Goal: Transaction & Acquisition: Book appointment/travel/reservation

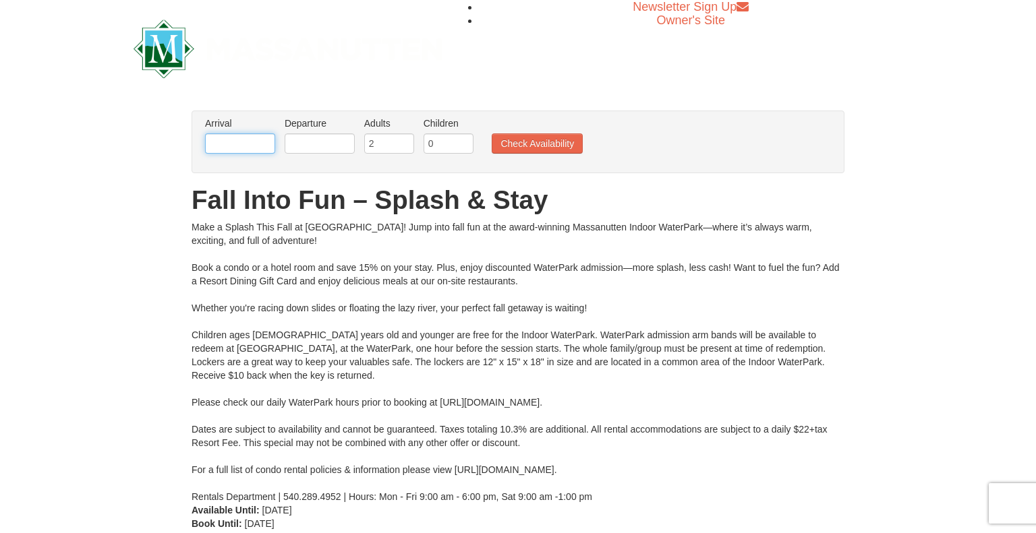
click at [247, 144] on input "text" at bounding box center [240, 143] width 70 height 20
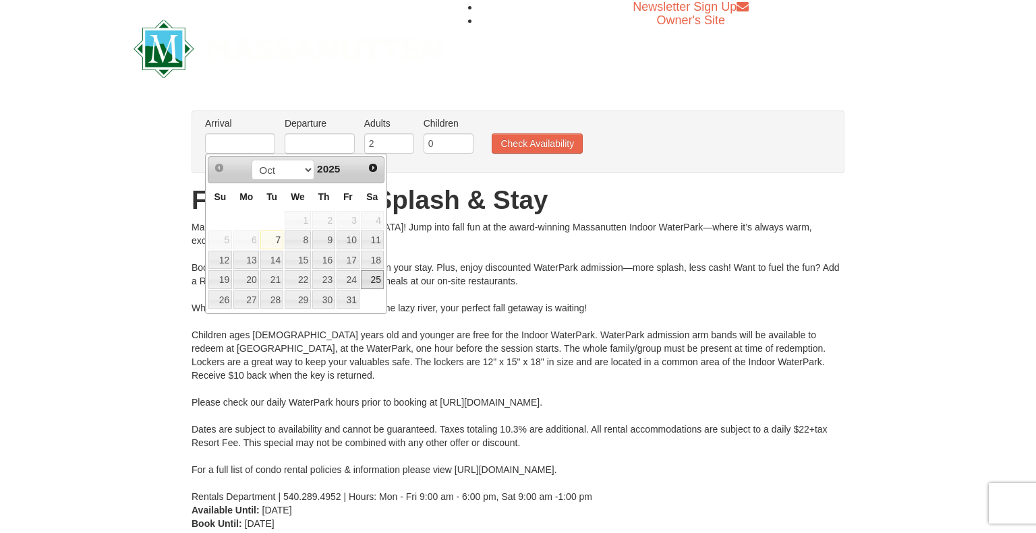
click at [379, 280] on link "25" at bounding box center [372, 279] width 23 height 19
type input "[DATE]"
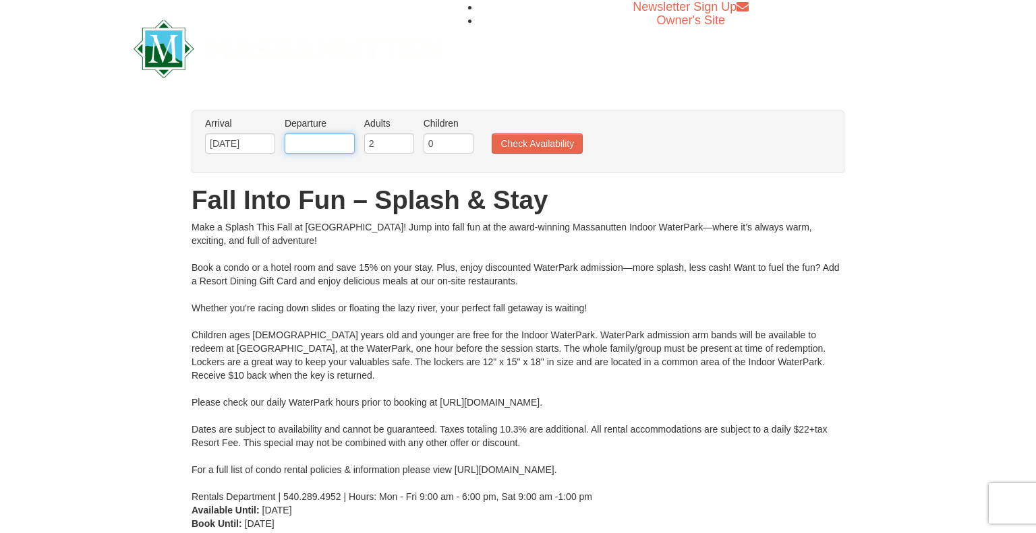
click at [332, 142] on input "text" at bounding box center [320, 143] width 70 height 20
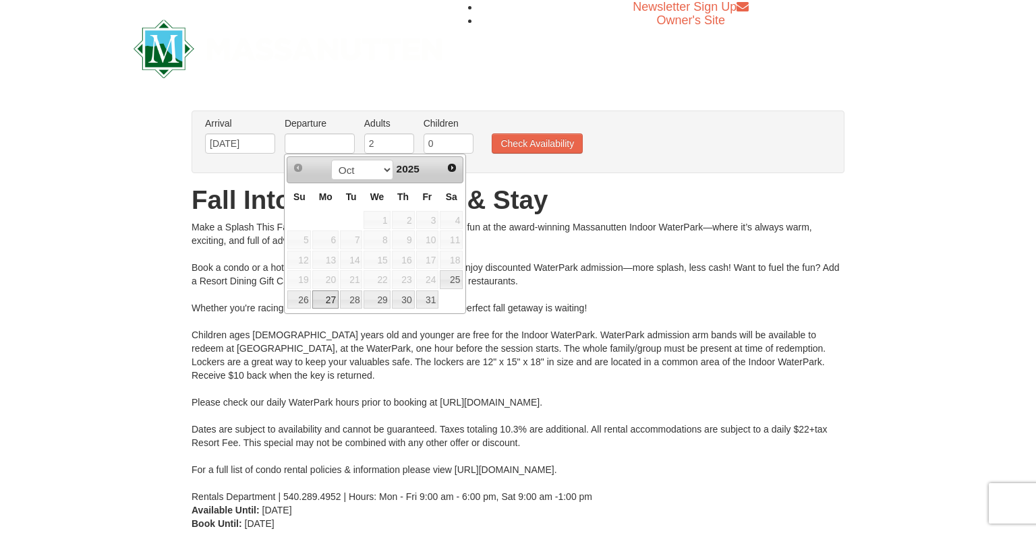
click at [323, 300] on link "27" at bounding box center [325, 300] width 26 height 19
type input "[DATE]"
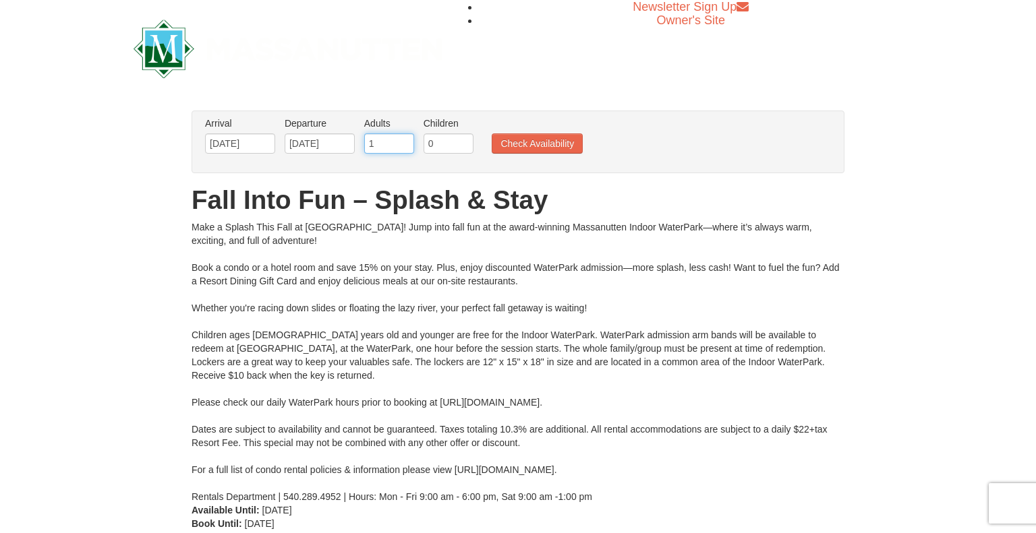
type input "1"
click at [406, 146] on input "1" at bounding box center [389, 143] width 50 height 20
click at [465, 138] on input "1" at bounding box center [448, 143] width 50 height 20
click at [465, 138] on input "2" at bounding box center [448, 143] width 50 height 20
type input "3"
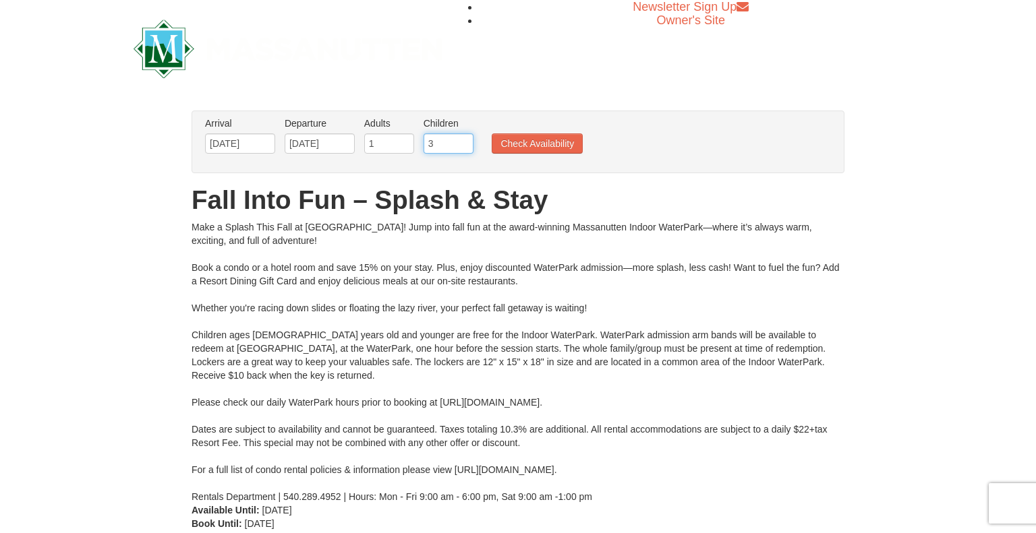
click at [465, 138] on input "3" at bounding box center [448, 143] width 50 height 20
click at [560, 139] on button "Check Availability" at bounding box center [536, 143] width 91 height 20
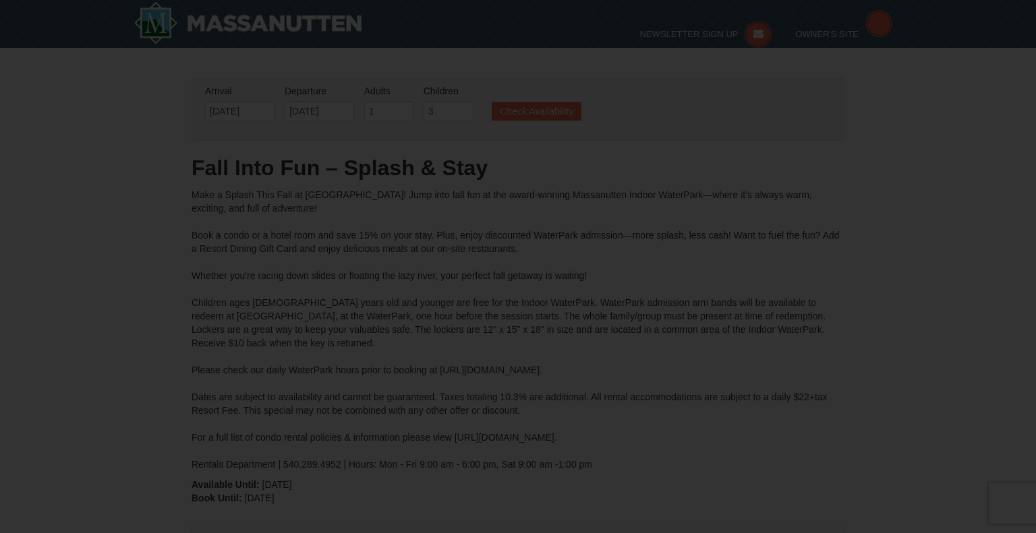
type input "[DATE]"
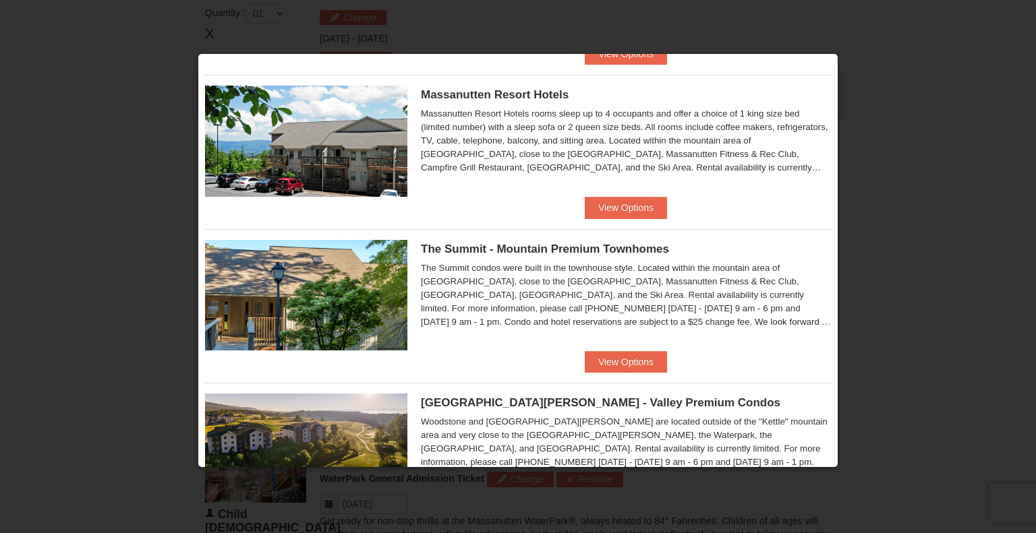
scroll to position [475, 0]
click at [613, 200] on button "View Options" at bounding box center [626, 209] width 82 height 22
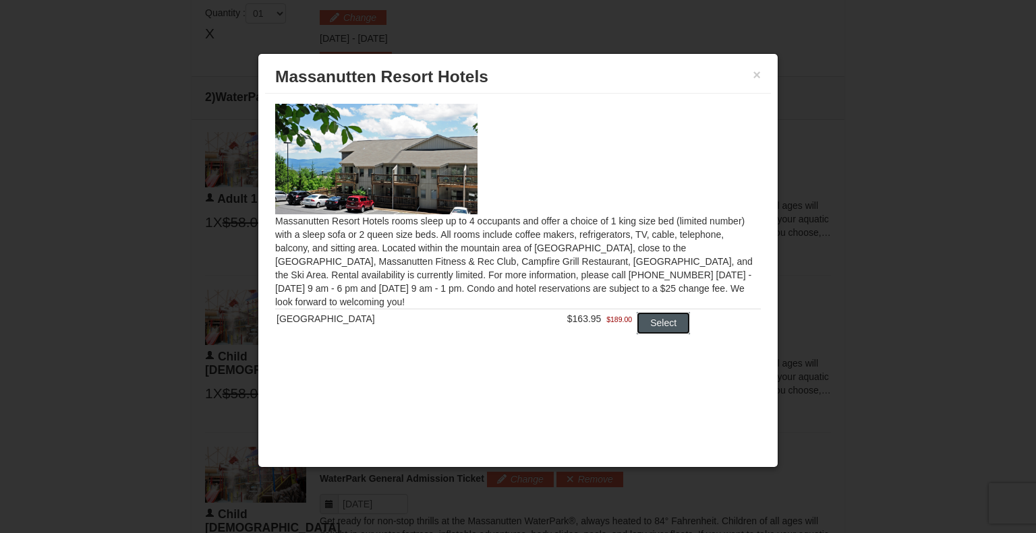
click at [654, 321] on button "Select" at bounding box center [662, 323] width 53 height 22
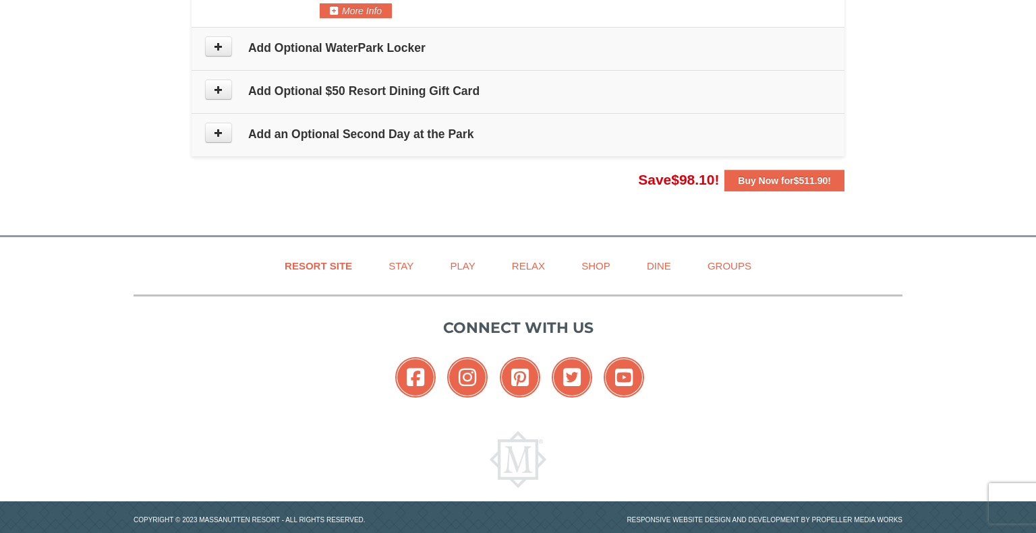
scroll to position [1370, 0]
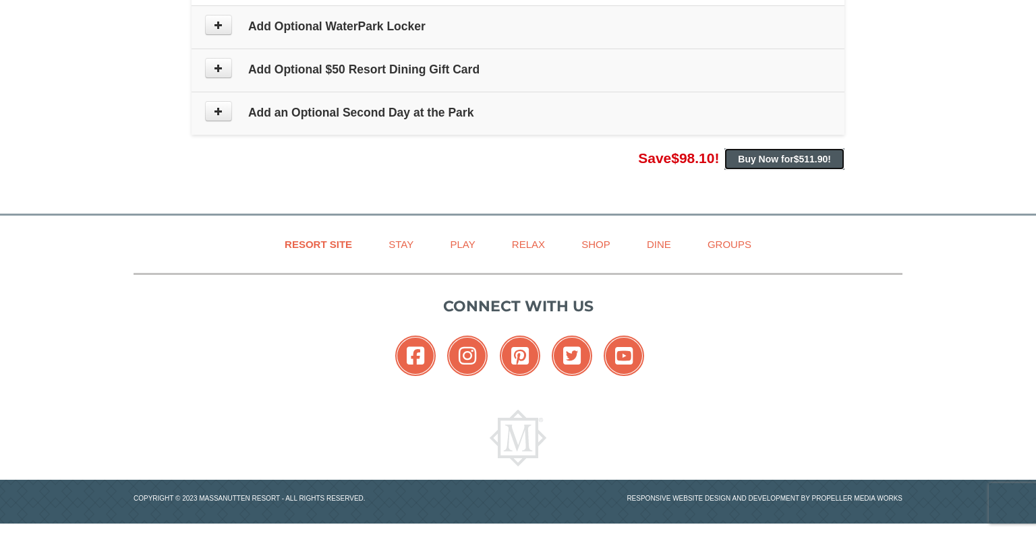
click at [783, 159] on strong "Buy Now for $511.90 !" at bounding box center [784, 159] width 93 height 11
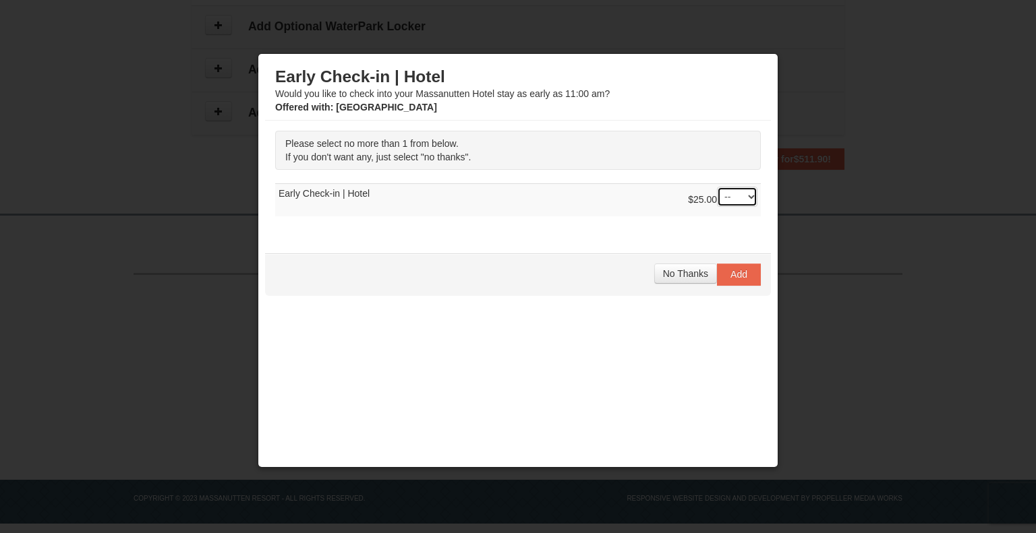
click at [750, 197] on select "-- 01" at bounding box center [737, 197] width 40 height 20
select select "1"
click at [717, 187] on select "-- 01" at bounding box center [737, 197] width 40 height 20
click at [734, 273] on span "Add" at bounding box center [738, 274] width 17 height 11
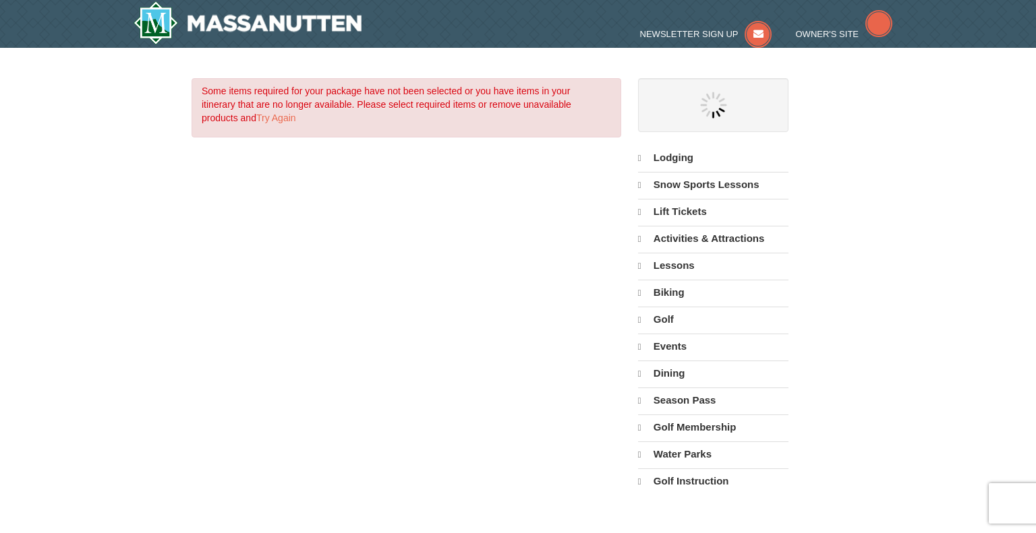
select select "10"
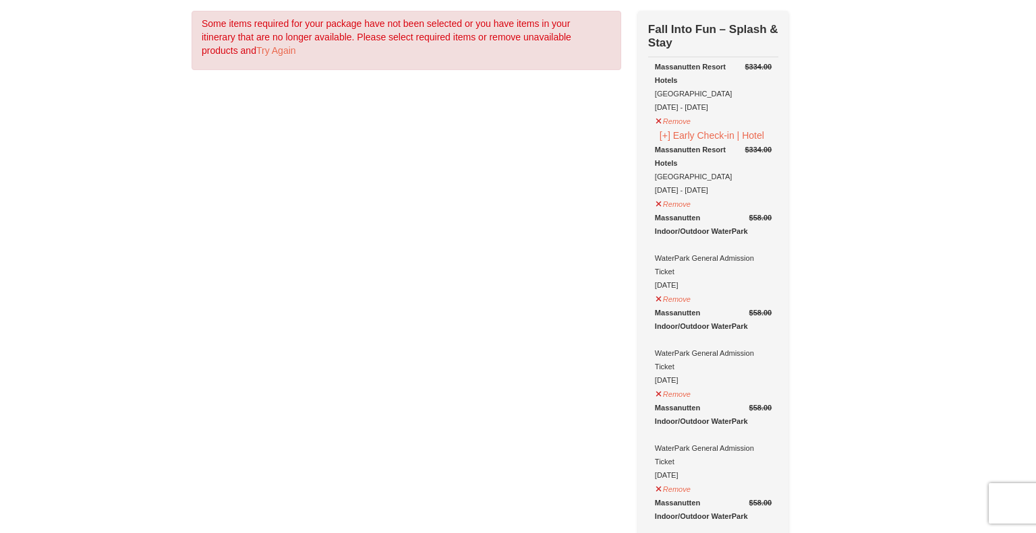
scroll to position [67, 0]
click at [657, 204] on button "Remove" at bounding box center [673, 201] width 36 height 17
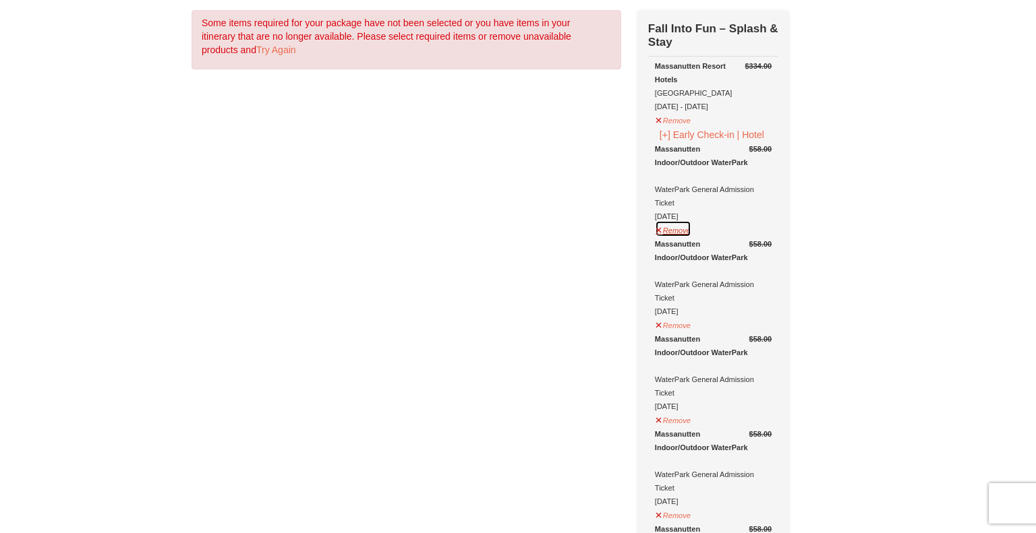
click at [682, 229] on button "Remove" at bounding box center [673, 228] width 36 height 17
click at [682, 326] on button "Remove" at bounding box center [673, 324] width 36 height 17
click at [681, 419] on button "Remove" at bounding box center [673, 419] width 36 height 17
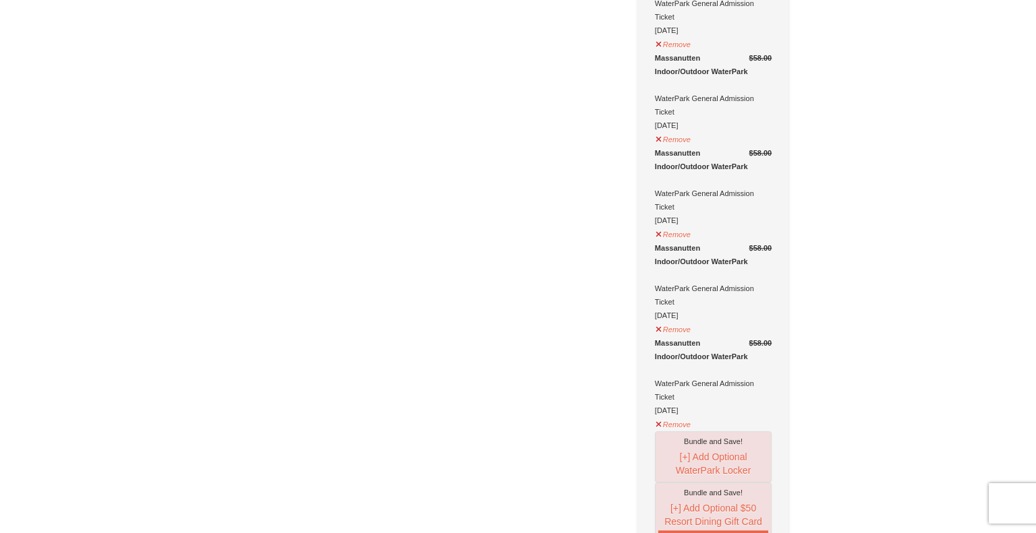
scroll to position [646, 0]
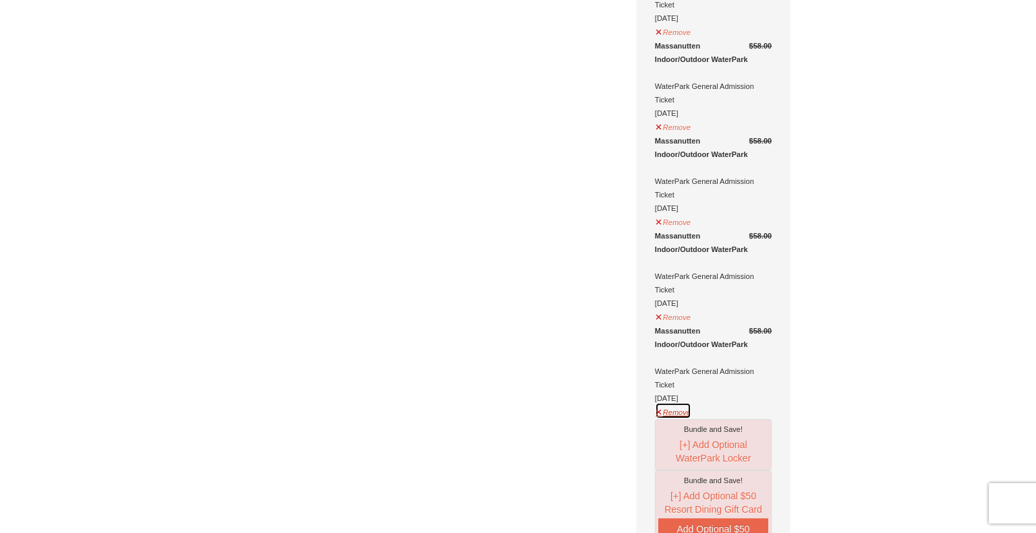
click at [671, 409] on button "Remove" at bounding box center [673, 410] width 36 height 17
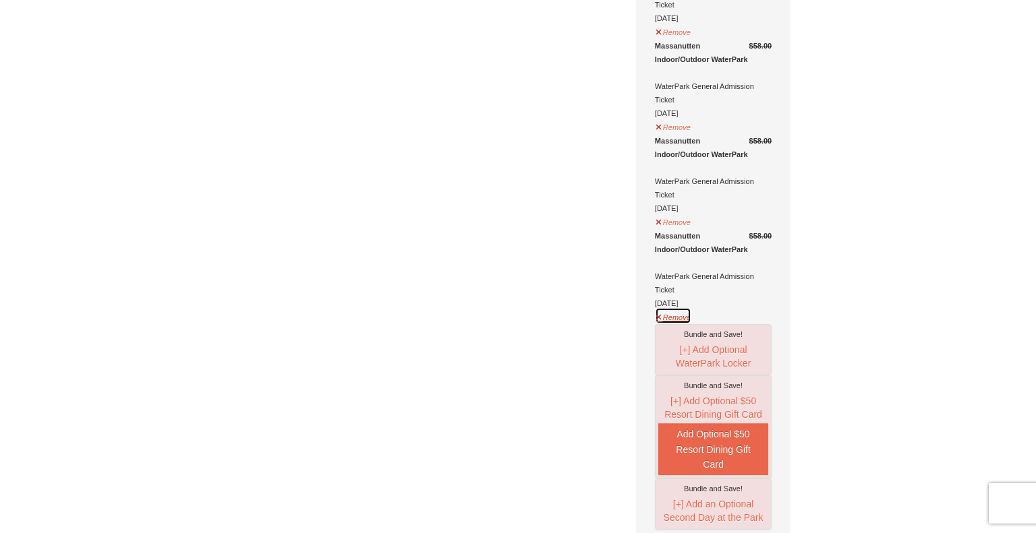
click at [658, 313] on button "Remove" at bounding box center [673, 315] width 36 height 17
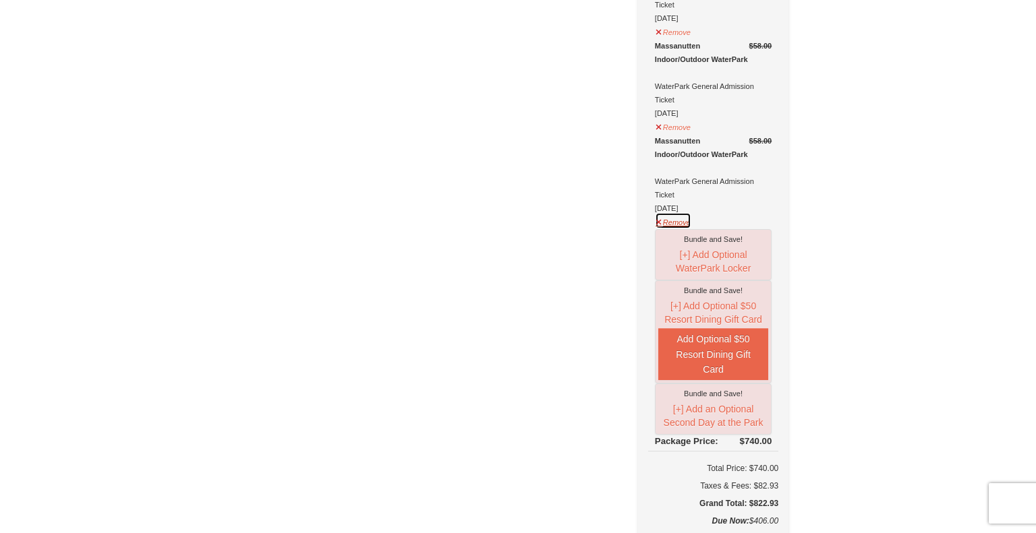
click at [663, 216] on button "Remove" at bounding box center [673, 220] width 36 height 17
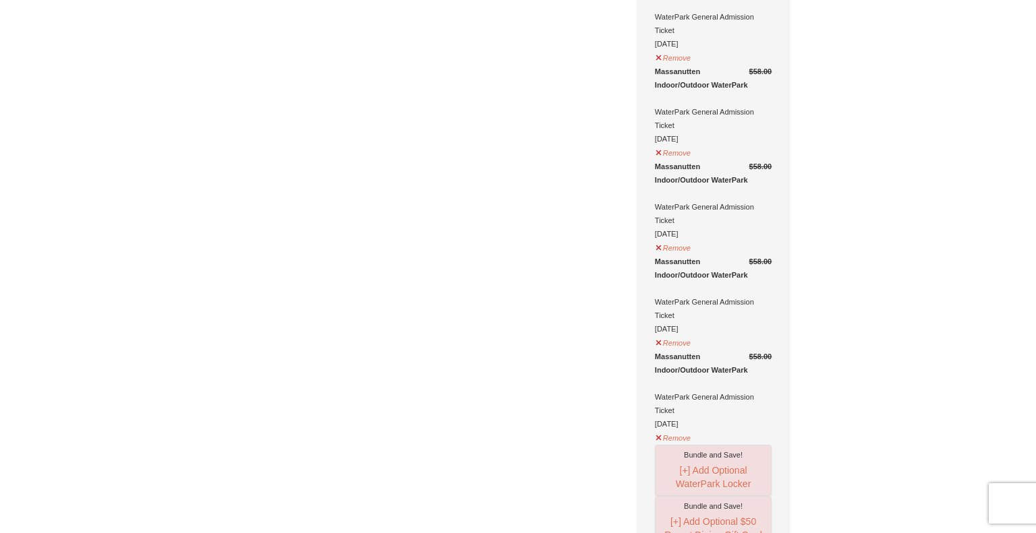
scroll to position [341, 0]
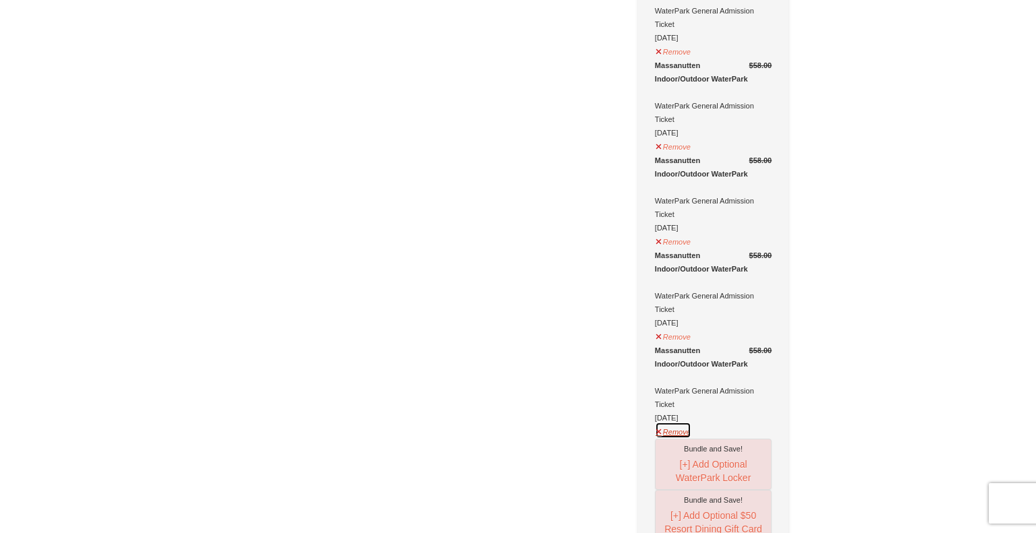
click at [664, 431] on button "Remove" at bounding box center [673, 430] width 36 height 17
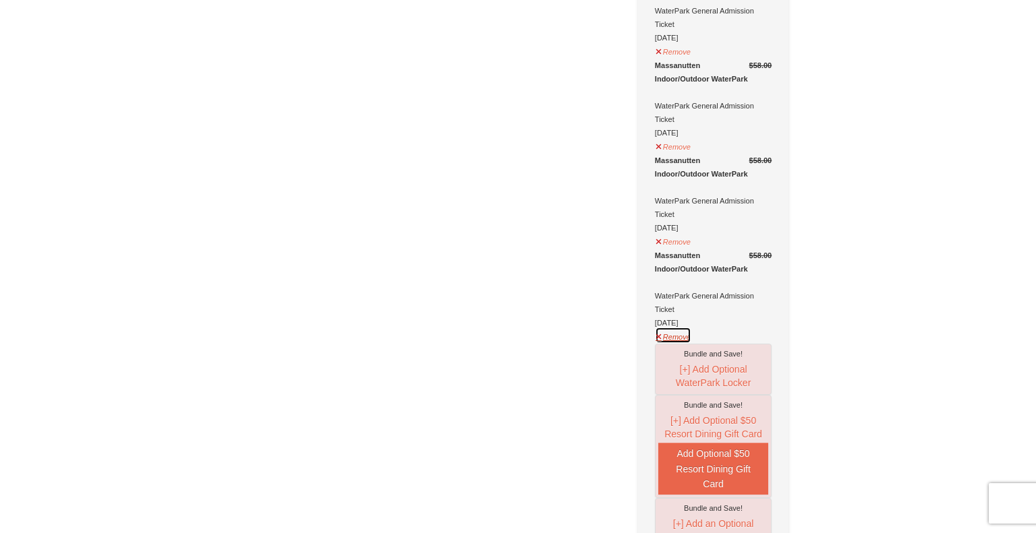
click at [675, 335] on button "Remove" at bounding box center [673, 335] width 36 height 17
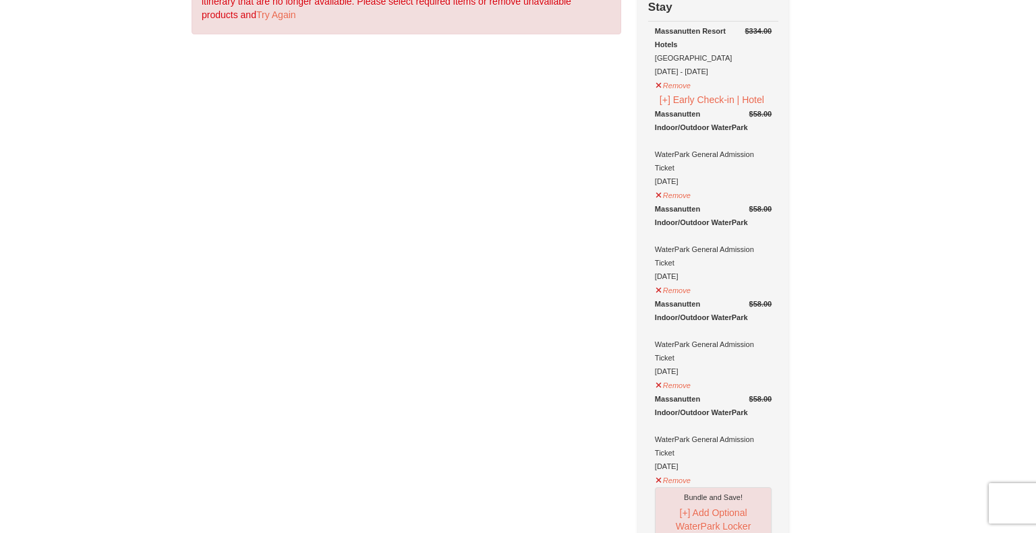
scroll to position [0, 0]
